Goal: Complete application form

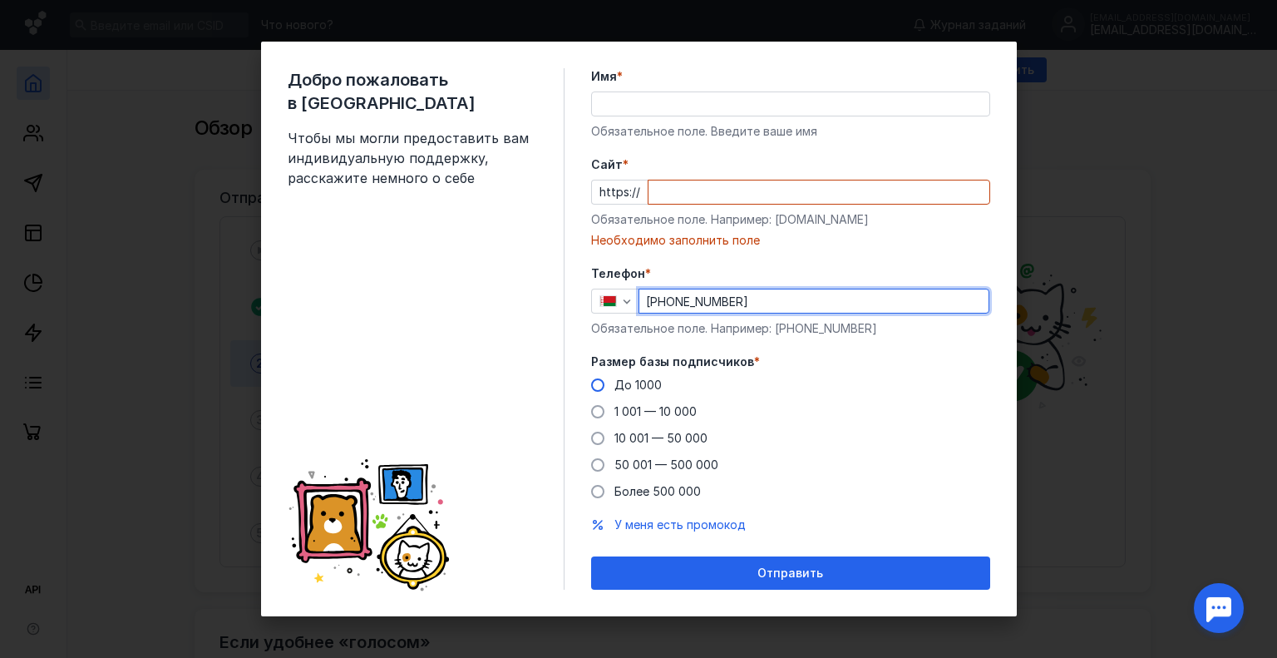
type input "[PHONE_NUMBER]"
click at [599, 385] on span at bounding box center [597, 384] width 13 height 13
click at [0, 0] on input "До 1000" at bounding box center [0, 0] width 0 height 0
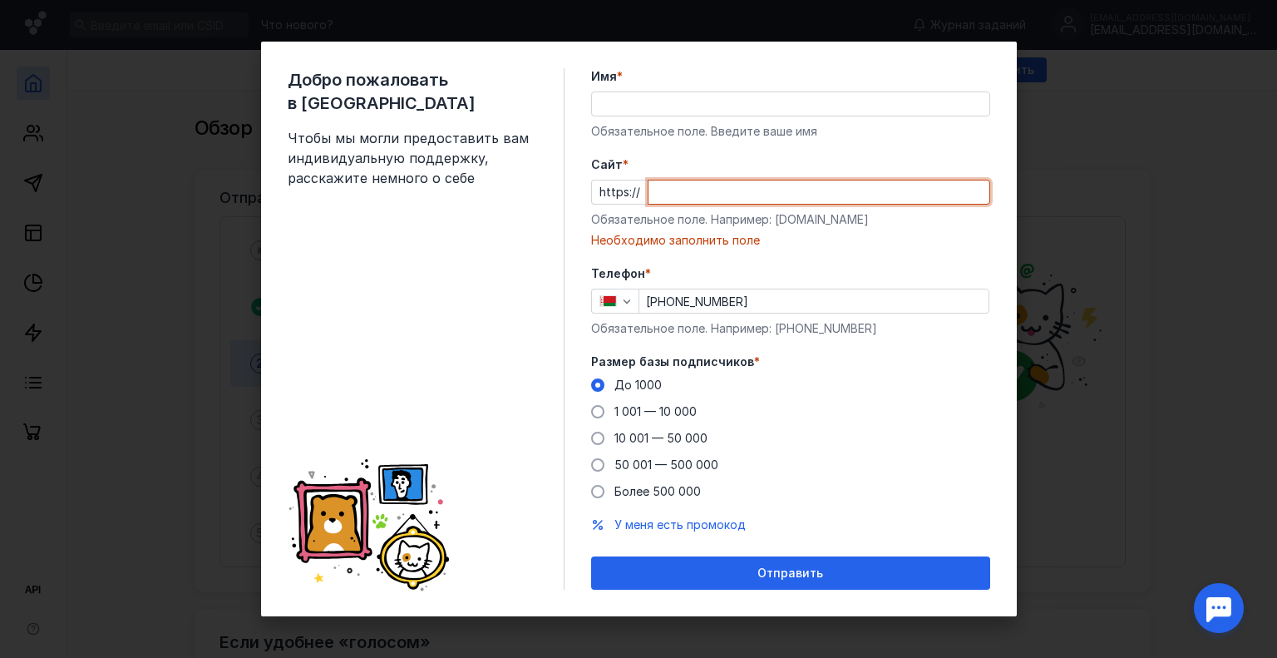
click at [672, 194] on input "Cайт *" at bounding box center [818, 191] width 341 height 23
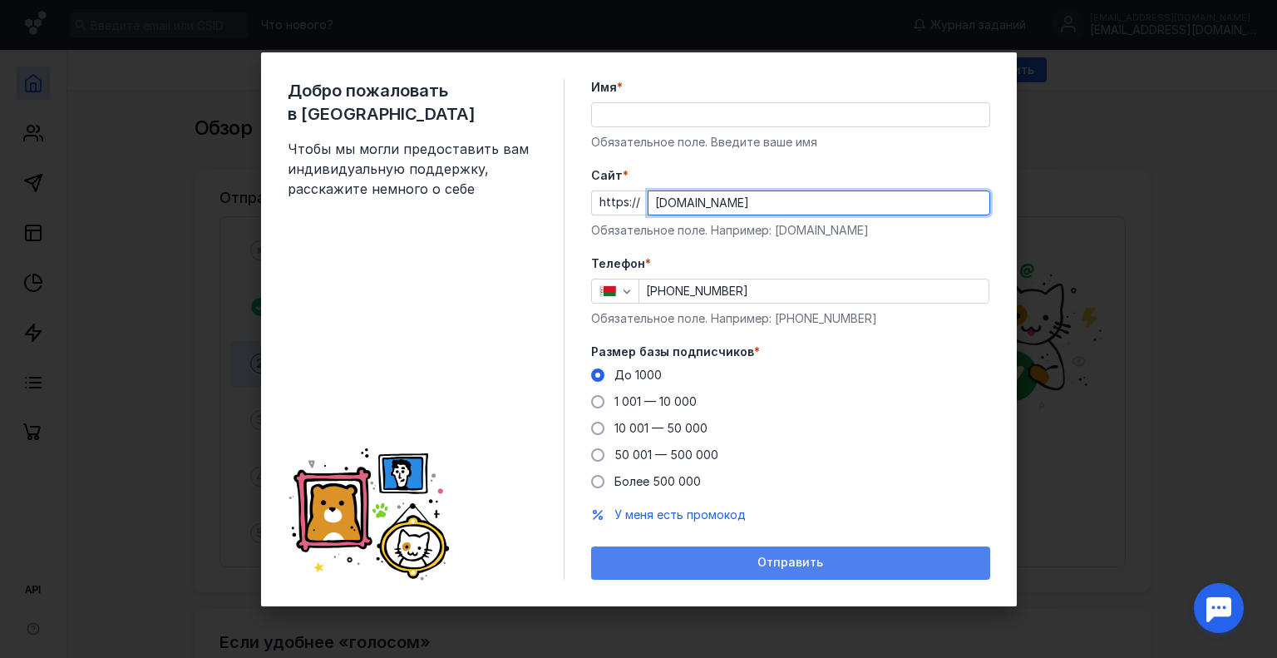
type input "[DOMAIN_NAME]"
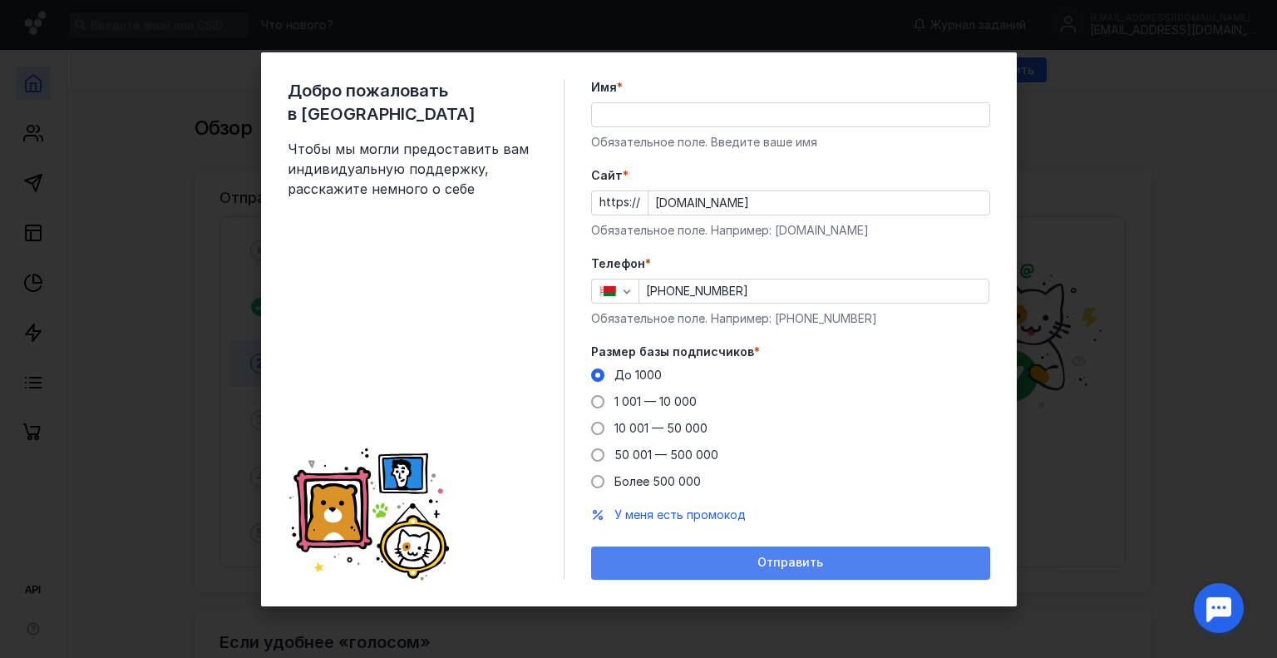
click at [798, 564] on span "Отправить" at bounding box center [790, 562] width 66 height 14
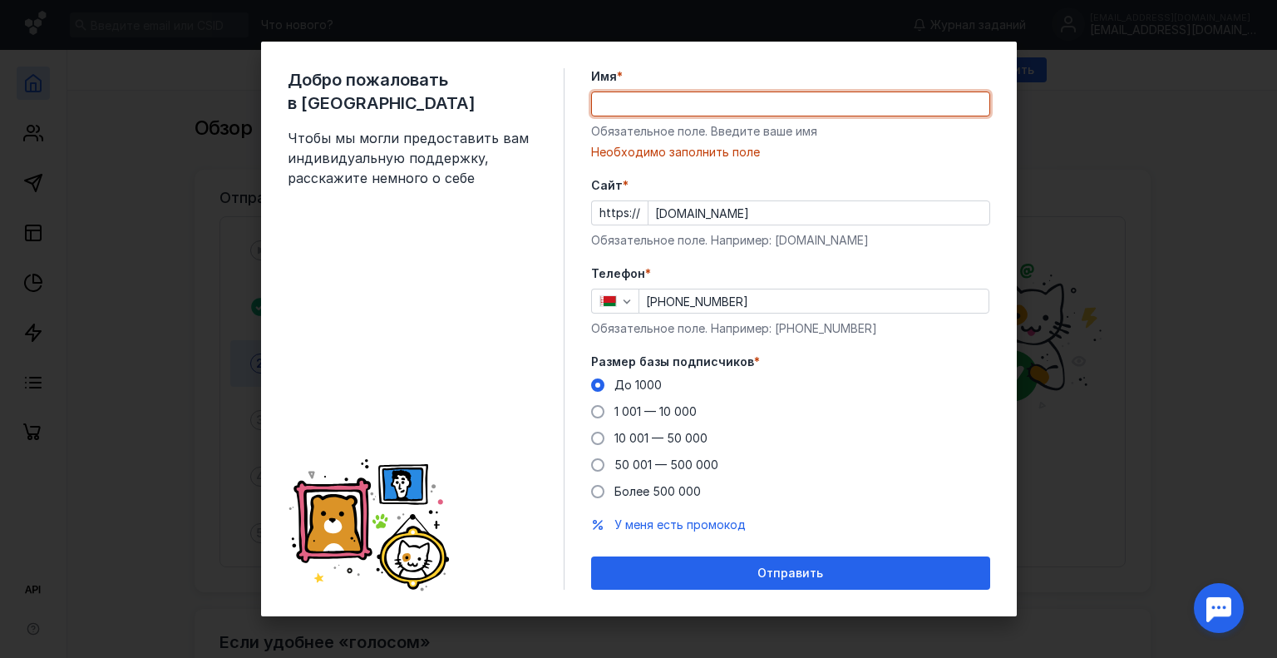
click at [618, 105] on input "Имя *" at bounding box center [790, 103] width 397 height 23
type input "D"
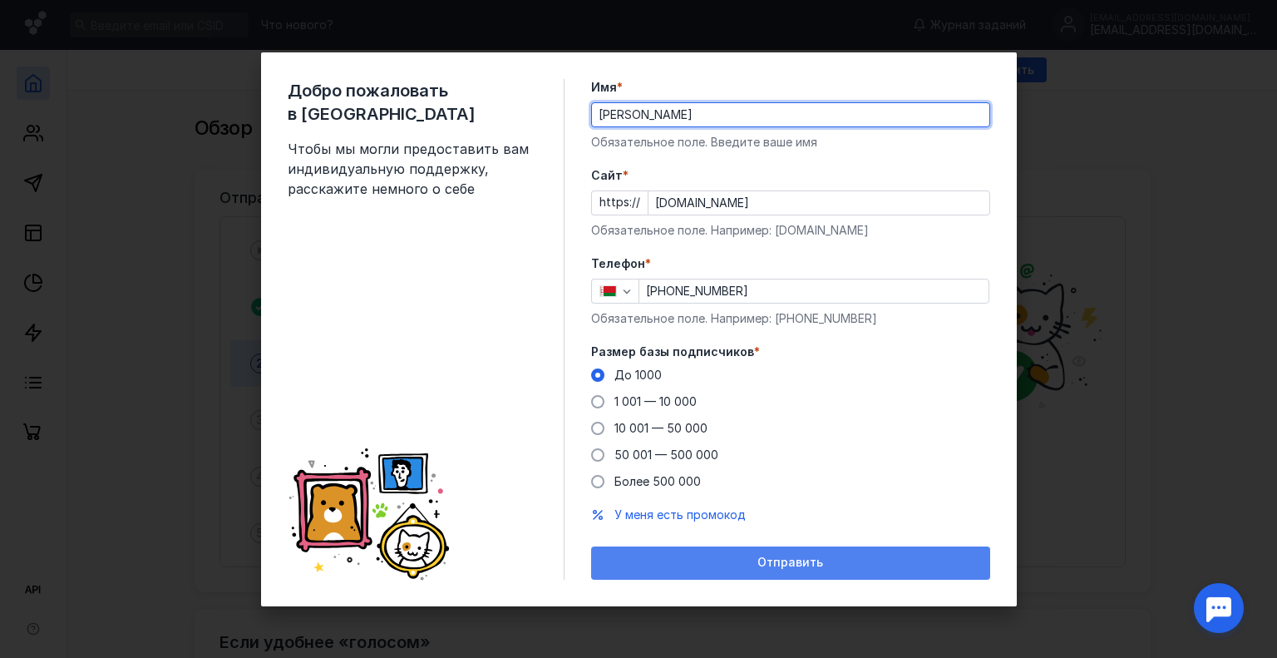
type input "[PERSON_NAME]"
click at [838, 569] on div "Отправить" at bounding box center [790, 562] width 382 height 14
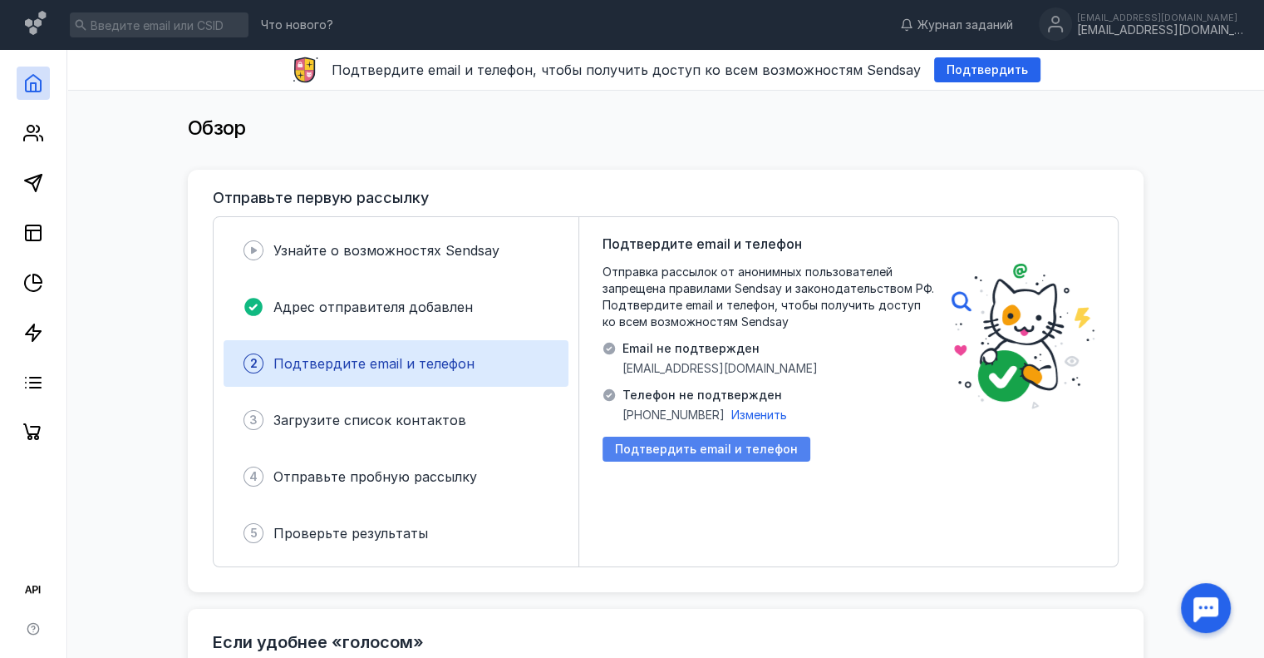
click at [734, 451] on span "Подтвердить email и телефон" at bounding box center [706, 449] width 183 height 14
